Goal: Information Seeking & Learning: Learn about a topic

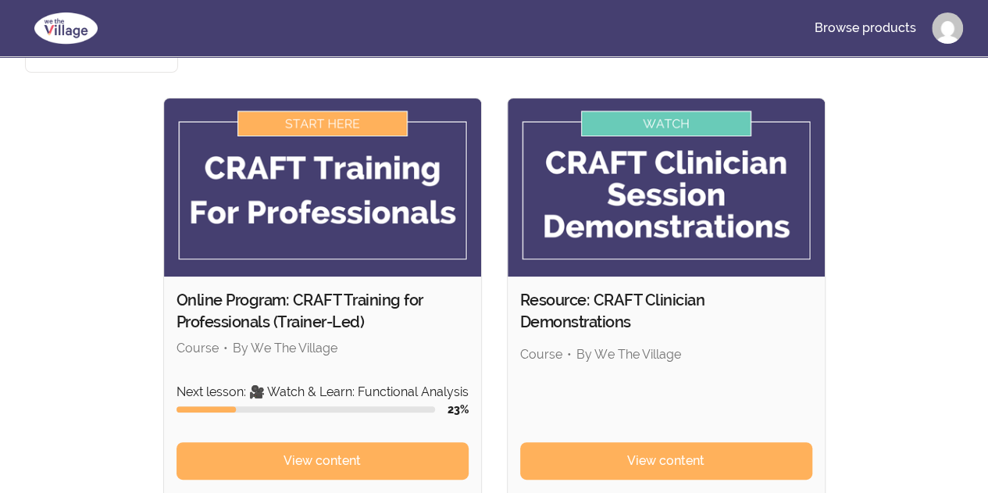
scroll to position [145, 0]
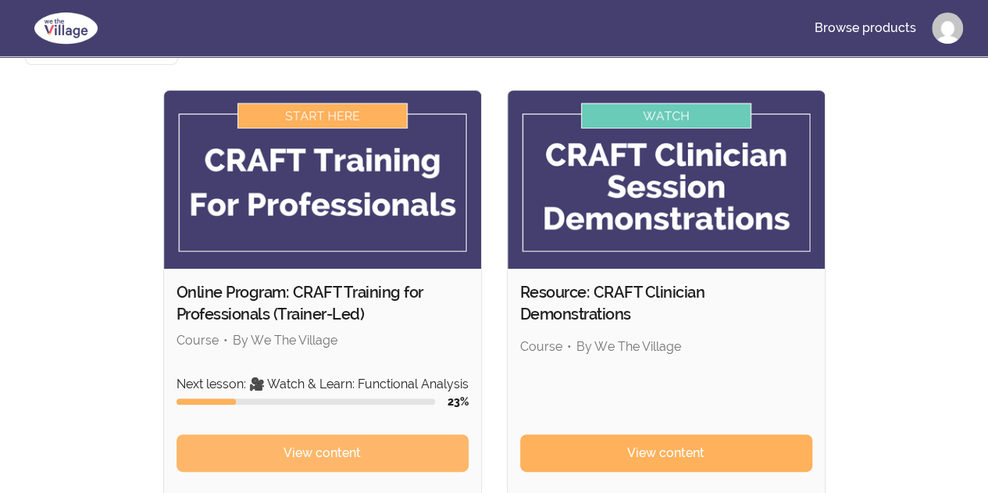
click at [177, 434] on link "View content" at bounding box center [323, 452] width 292 height 37
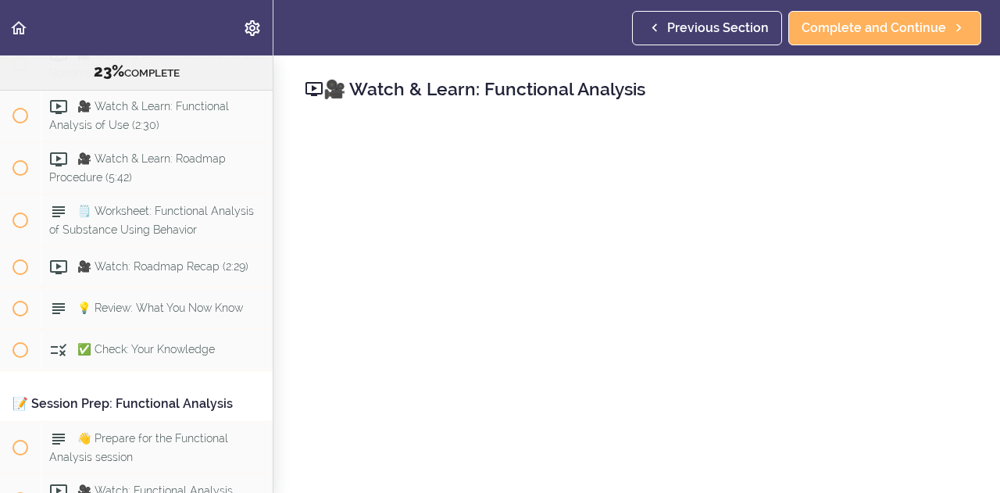
scroll to position [5007, 0]
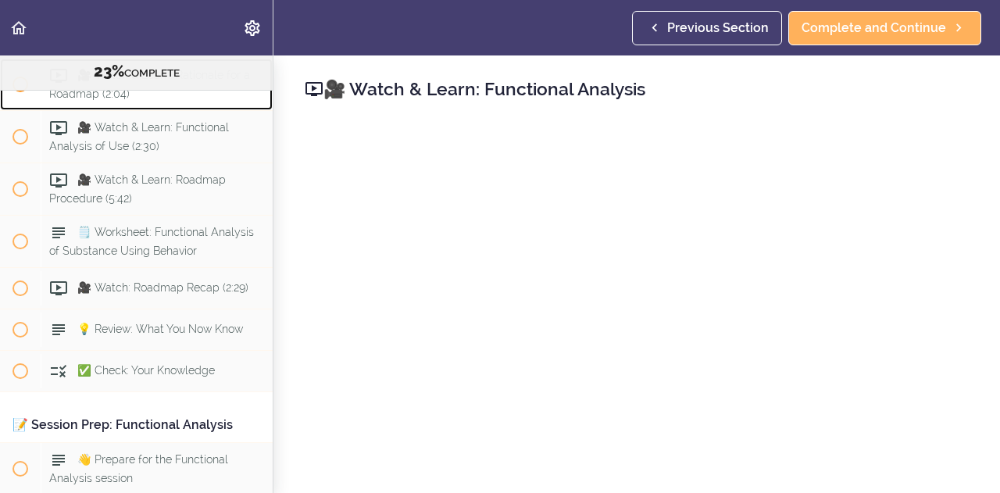
click at [22, 92] on span at bounding box center [20, 85] width 16 height 16
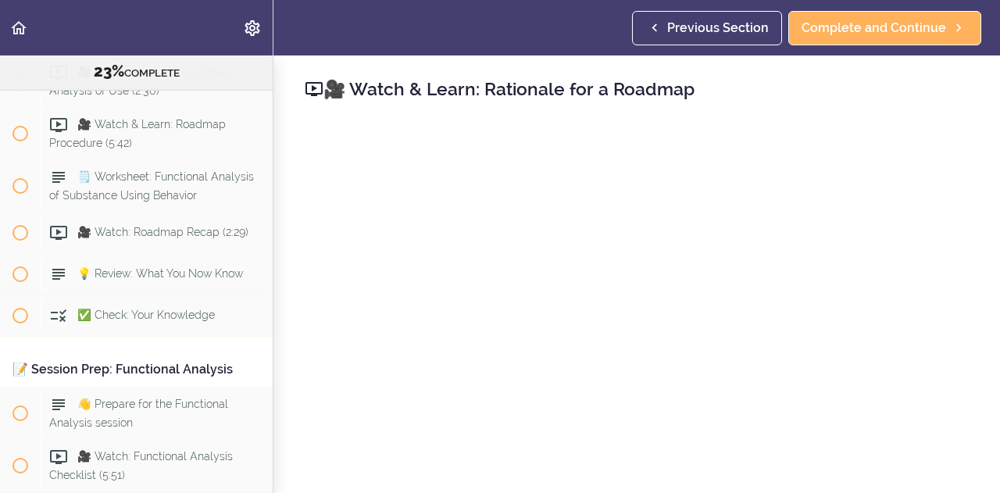
scroll to position [5079, 0]
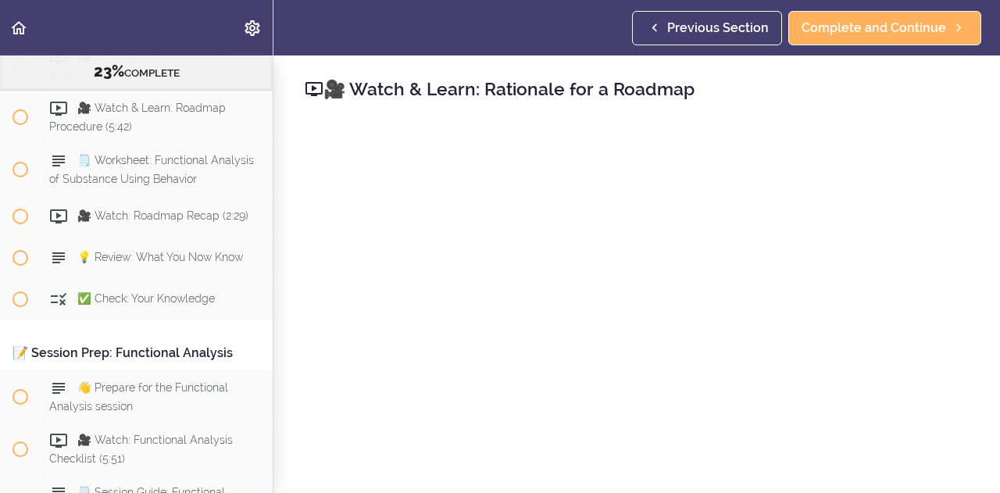
click at [22, 73] on span at bounding box center [20, 65] width 16 height 16
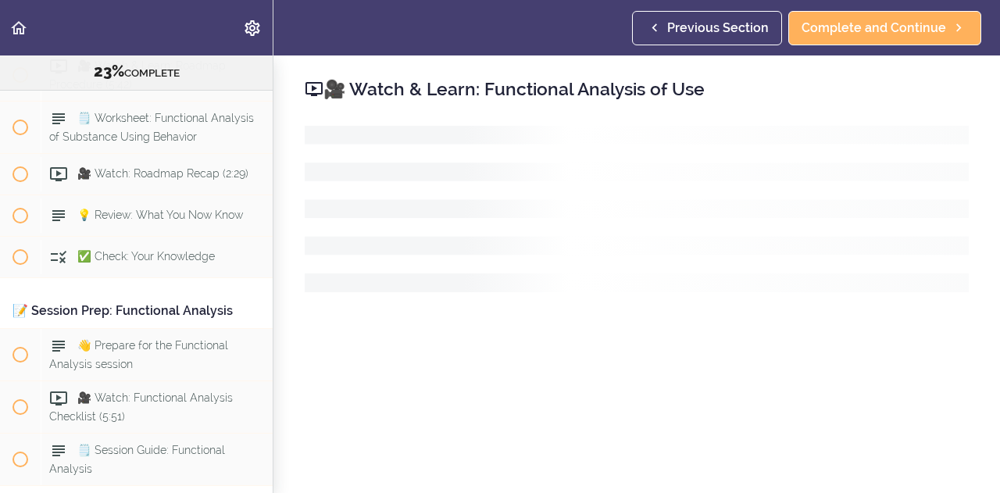
scroll to position [5131, 0]
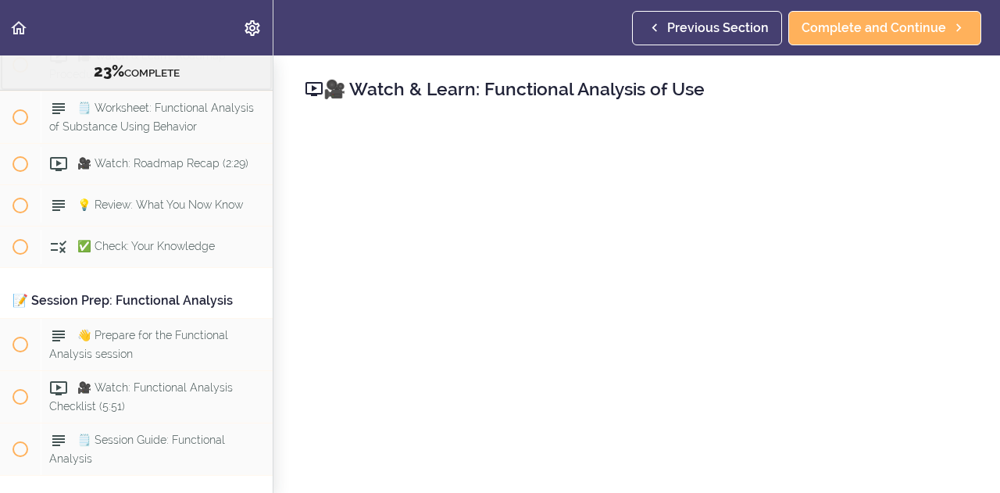
click at [20, 73] on span at bounding box center [20, 65] width 16 height 16
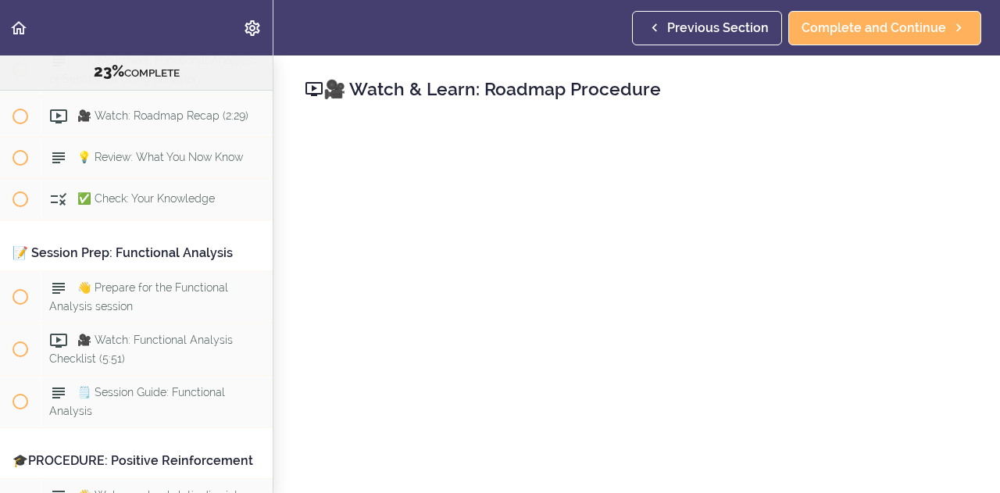
scroll to position [5183, 0]
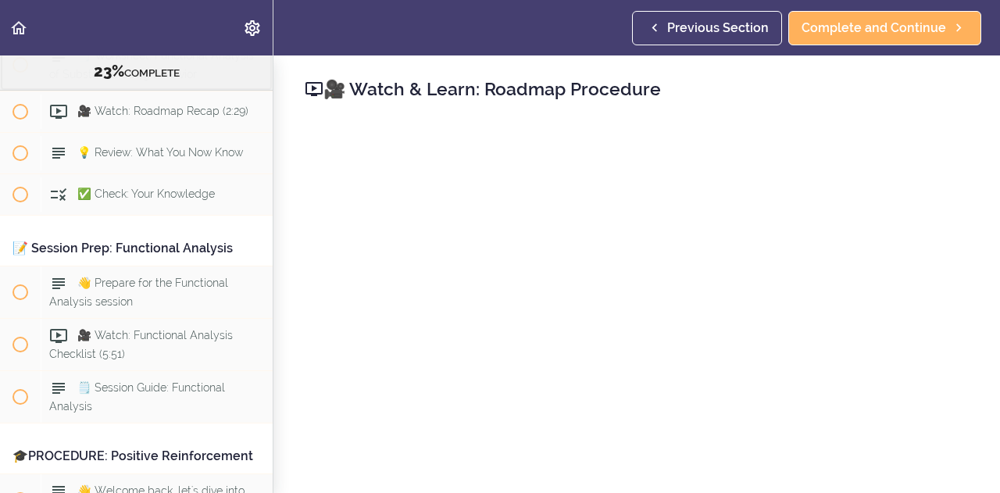
click at [28, 85] on span at bounding box center [20, 65] width 41 height 41
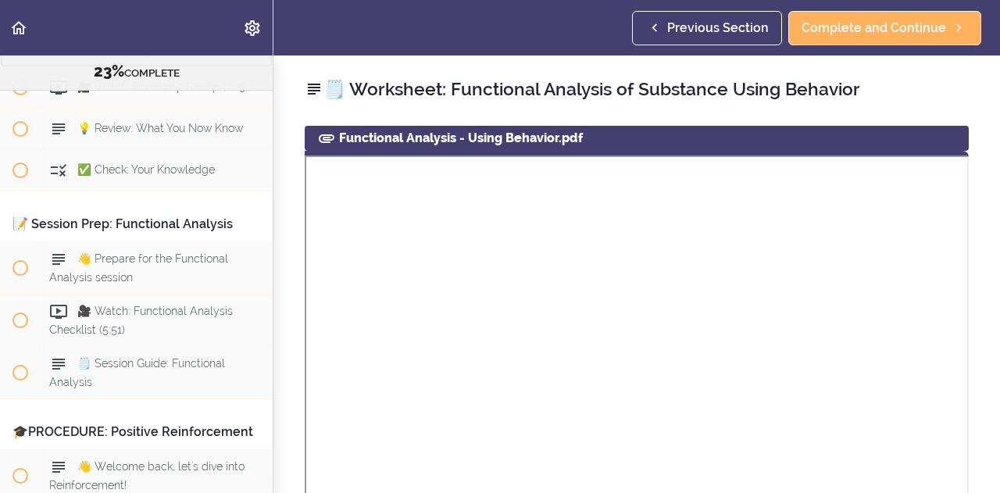
scroll to position [5236, 0]
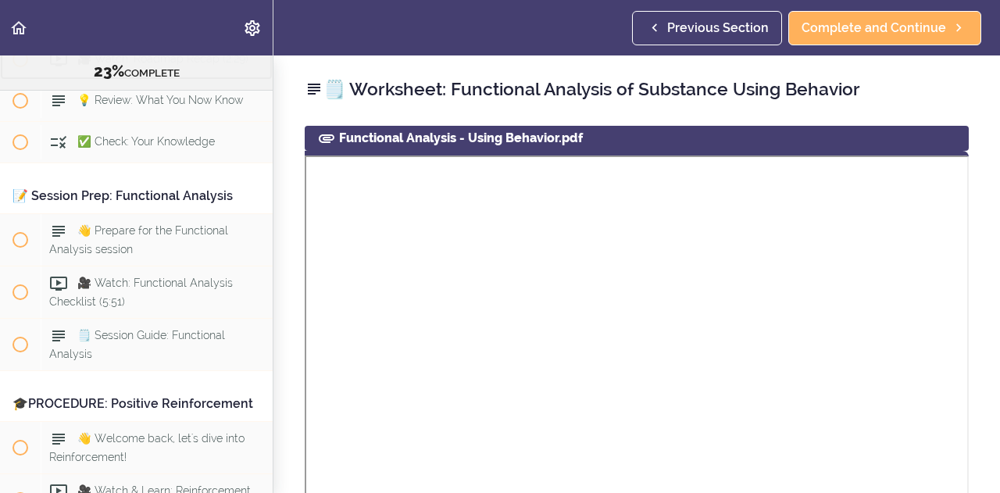
click at [119, 77] on div "🎥 Watch: Roadmap Recap (2:29)" at bounding box center [157, 59] width 232 height 34
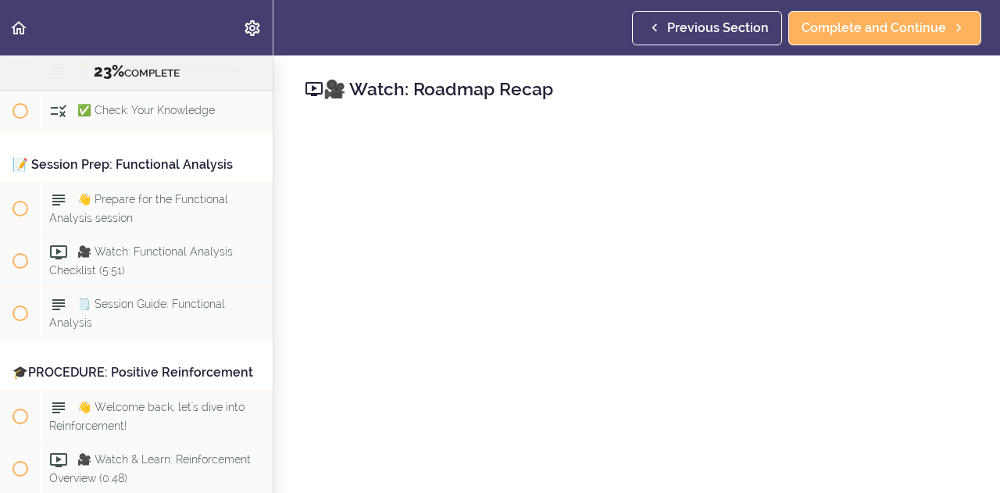
scroll to position [5288, 0]
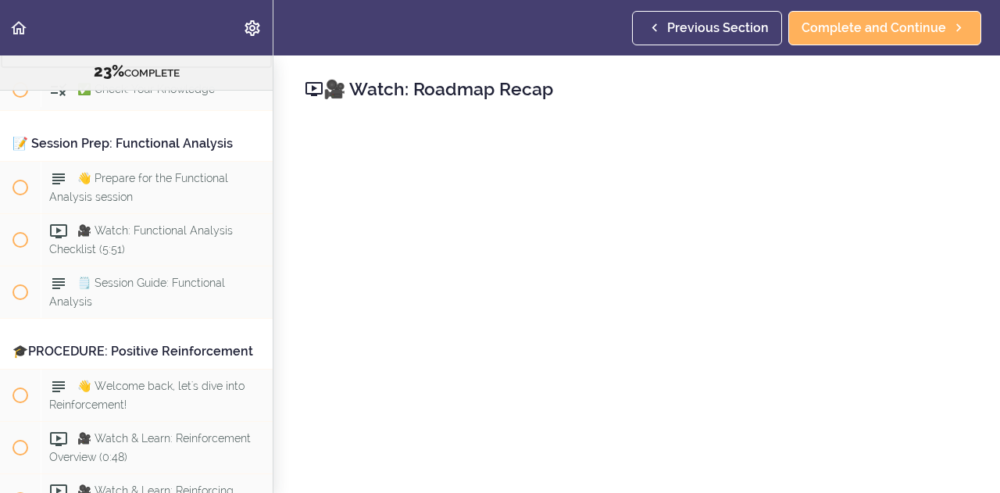
click at [23, 56] on span at bounding box center [20, 49] width 16 height 16
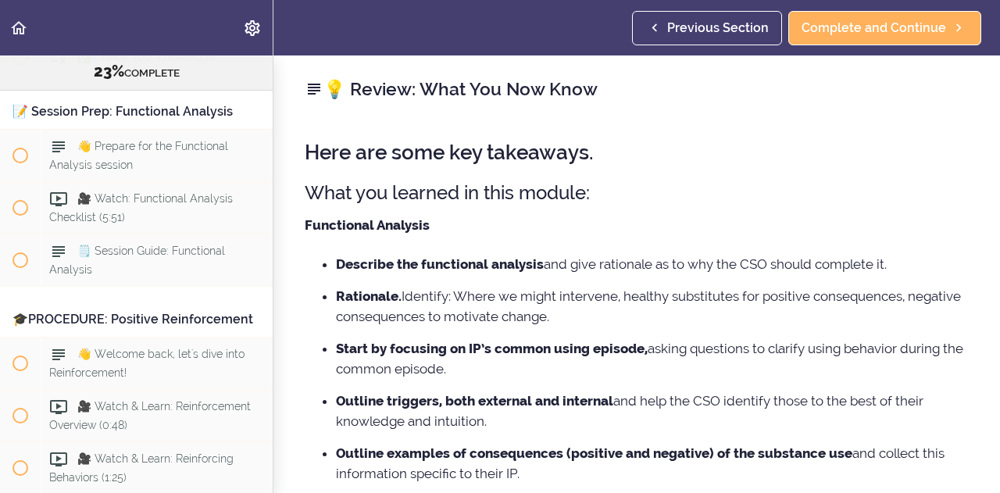
scroll to position [5329, 0]
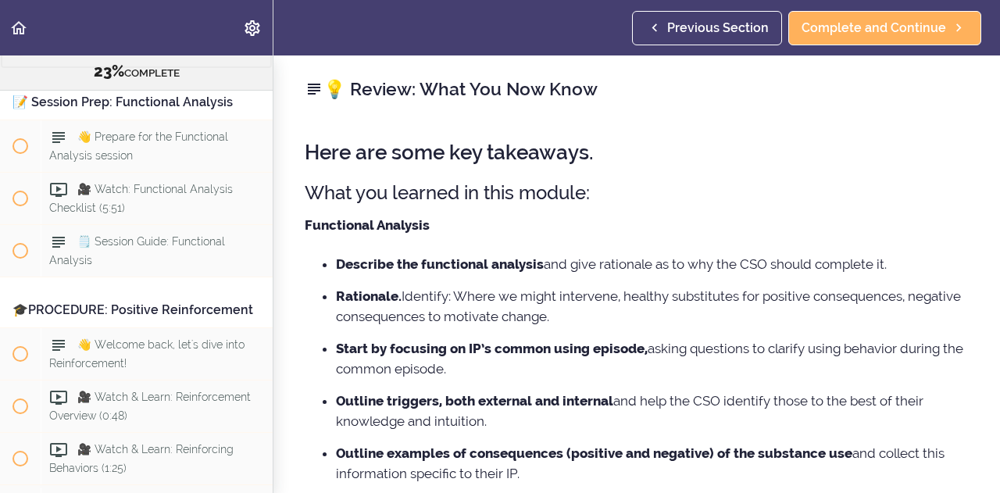
click at [21, 56] on span at bounding box center [20, 49] width 16 height 16
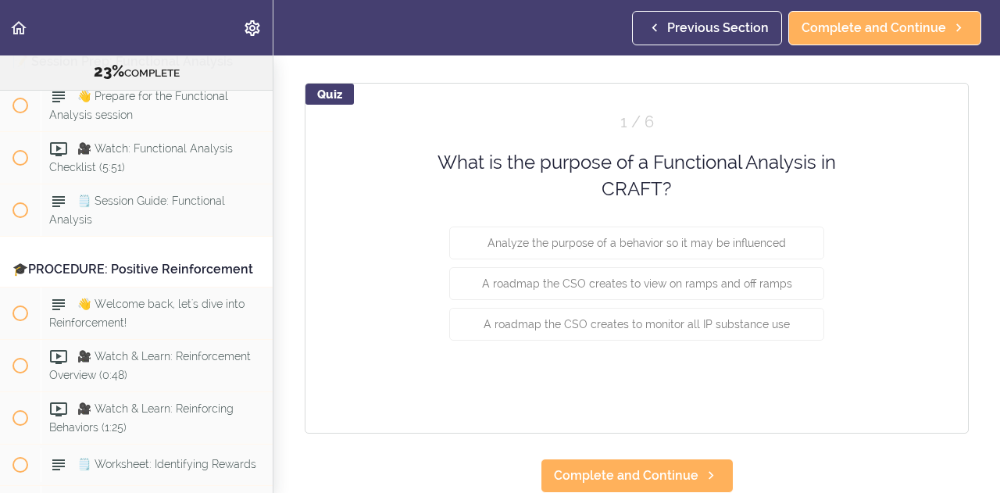
scroll to position [181, 0]
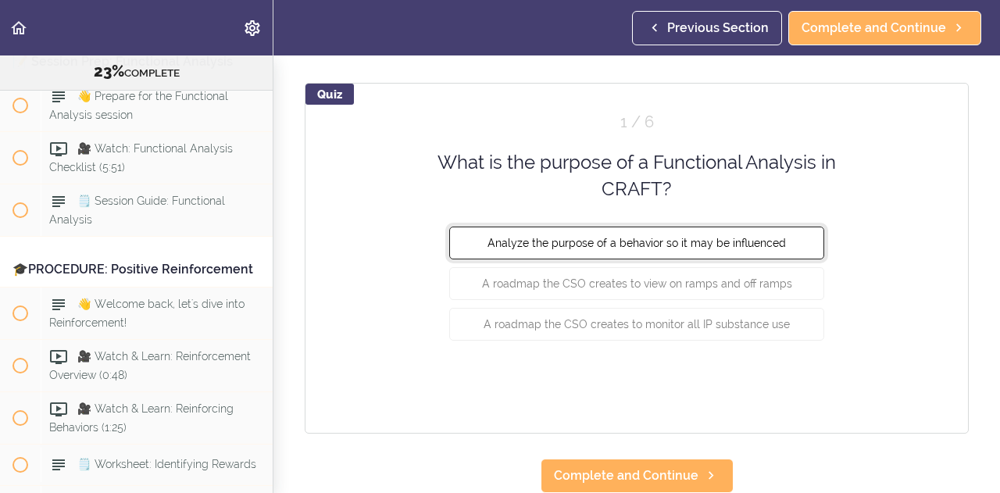
click at [765, 236] on span "Analyze the purpose of a behavior so it may be influenced" at bounding box center [636, 242] width 298 height 12
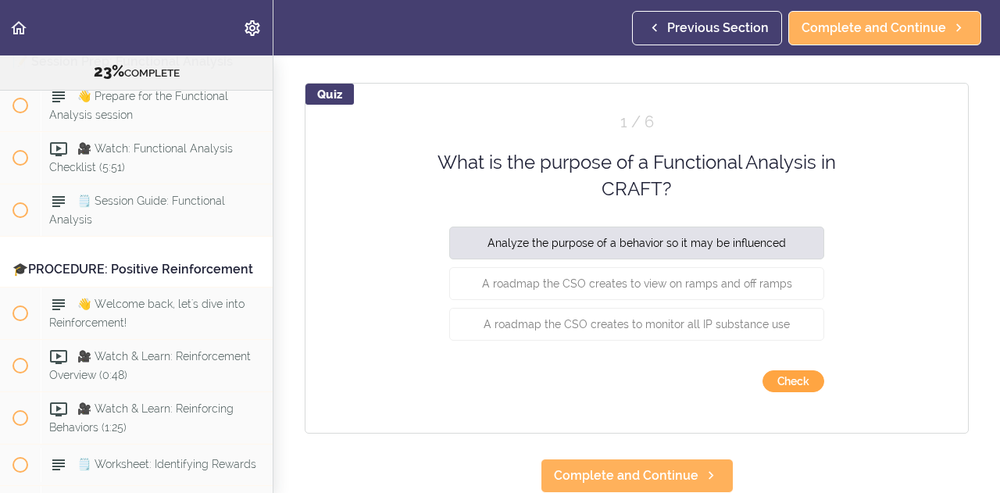
click at [794, 372] on button "Check" at bounding box center [793, 381] width 62 height 22
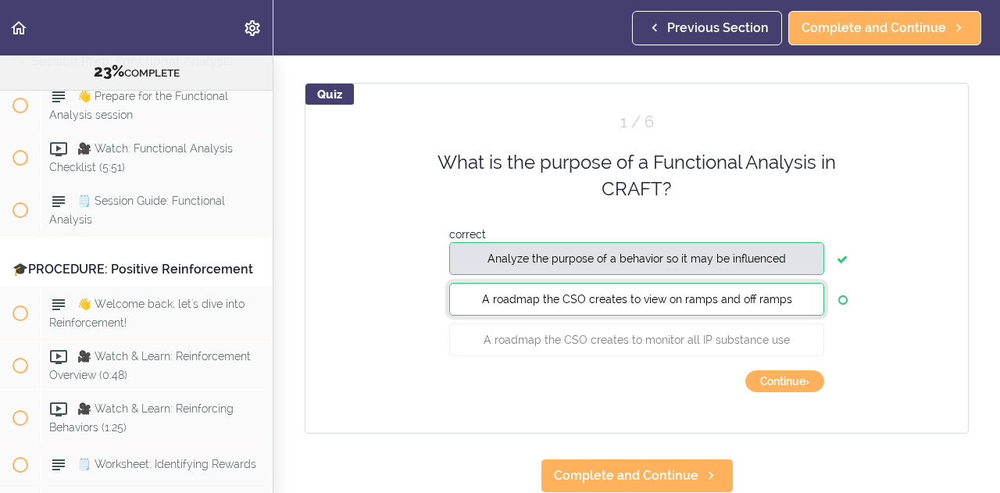
click at [765, 295] on button "A roadmap the CSO creates to view on ramps and off ramps" at bounding box center [636, 298] width 375 height 33
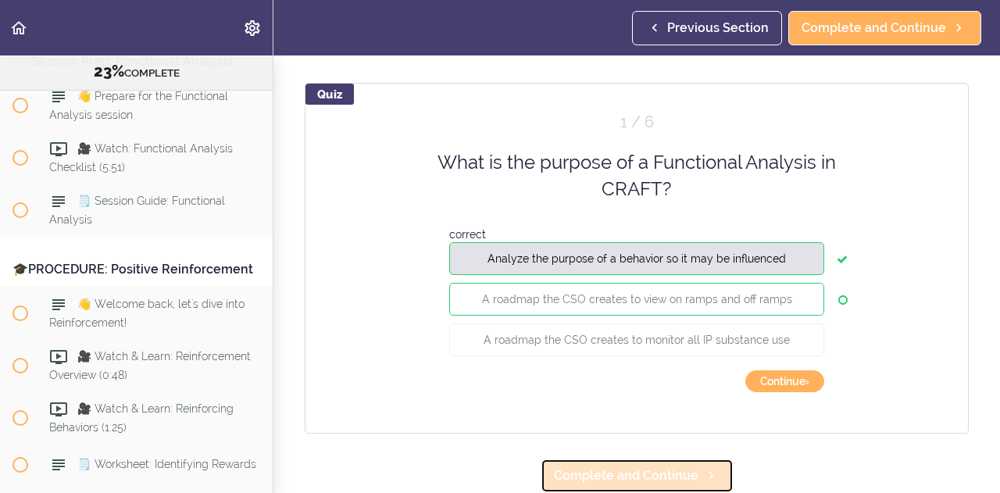
click at [687, 467] on span "Complete and Continue" at bounding box center [626, 475] width 145 height 19
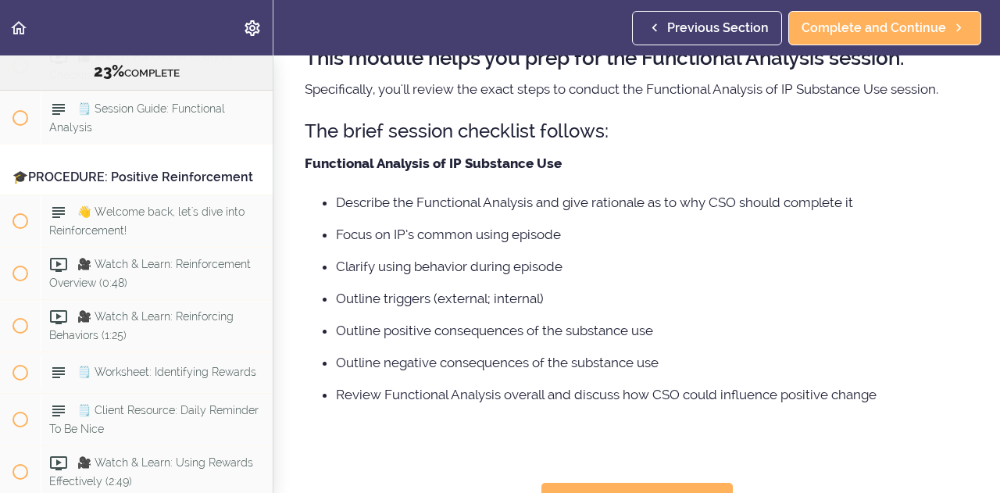
scroll to position [120, 0]
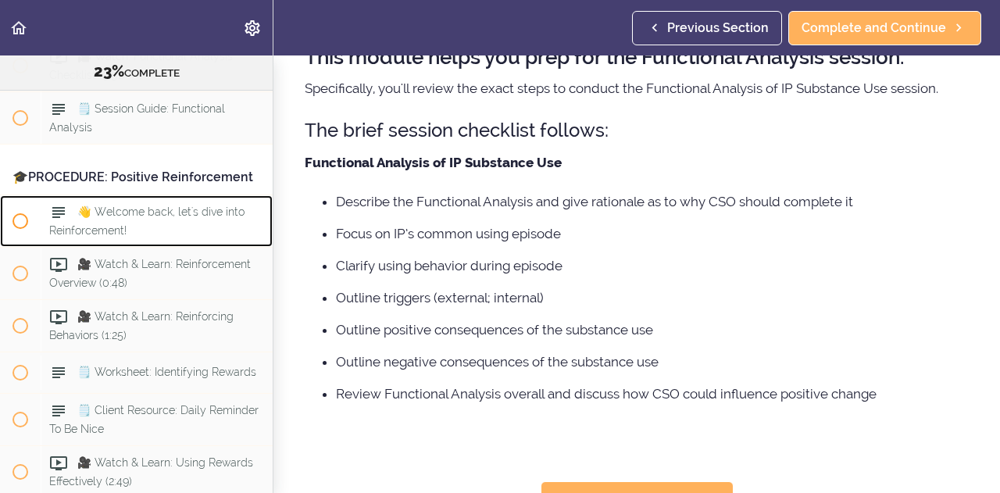
click at [19, 229] on span at bounding box center [20, 221] width 16 height 16
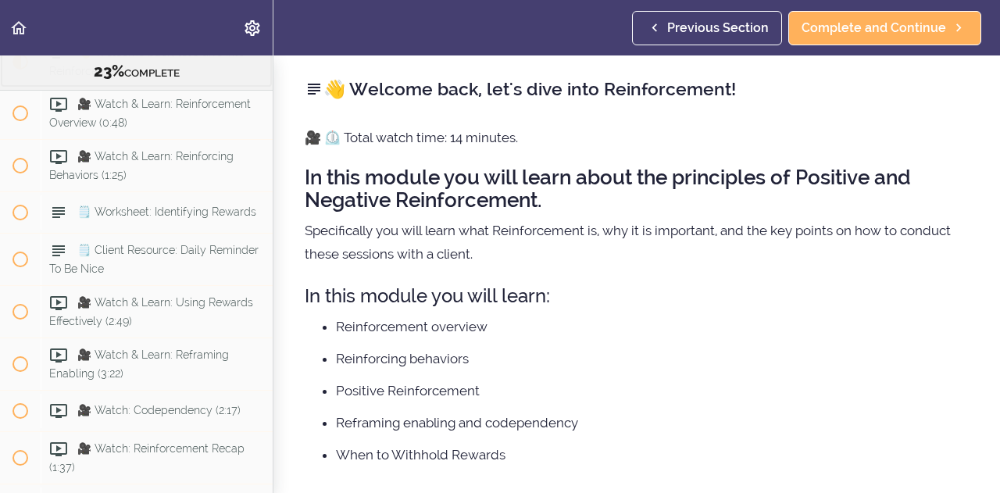
scroll to position [5688, 0]
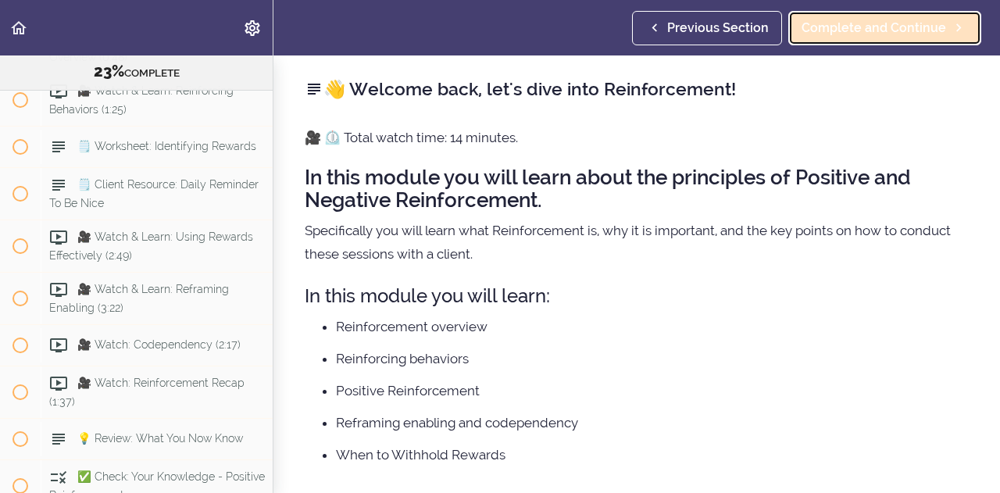
click at [936, 33] on span "Complete and Continue" at bounding box center [873, 28] width 145 height 19
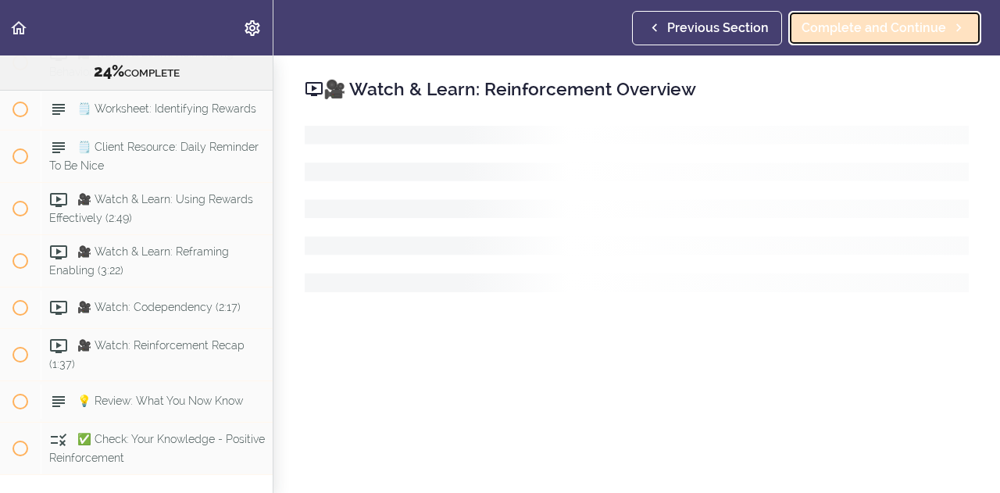
scroll to position [5740, 0]
